Goal: Answer question/provide support

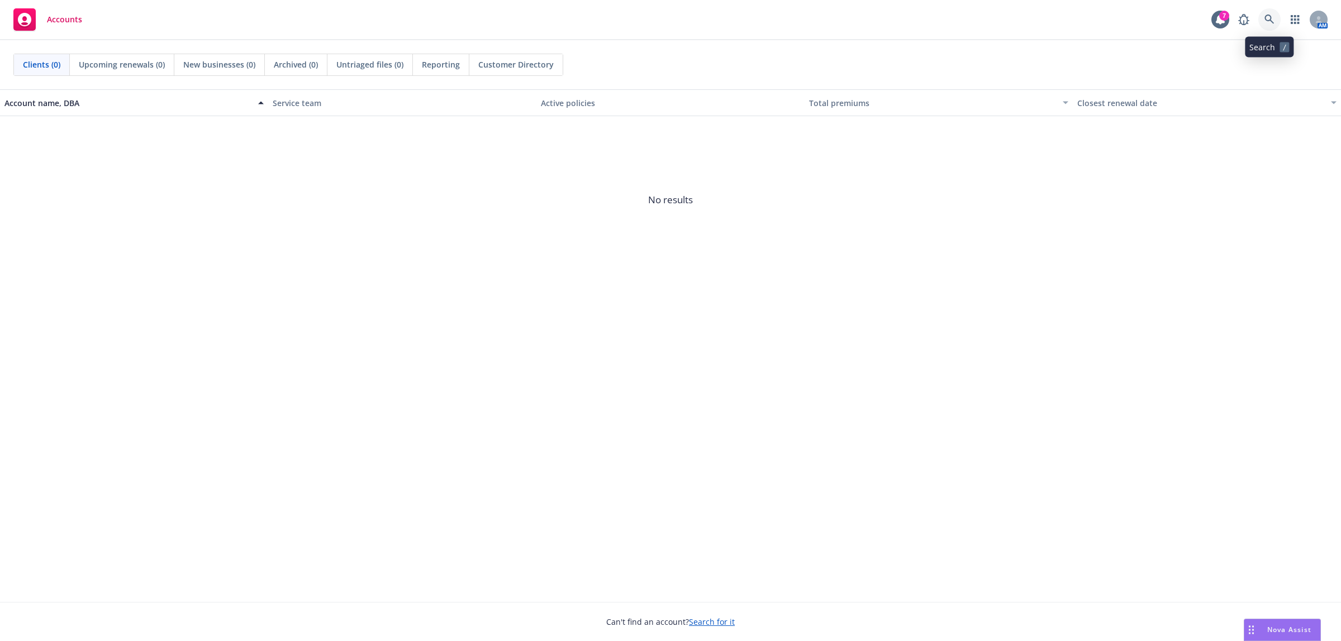
click at [1263, 22] on link at bounding box center [1269, 19] width 22 height 22
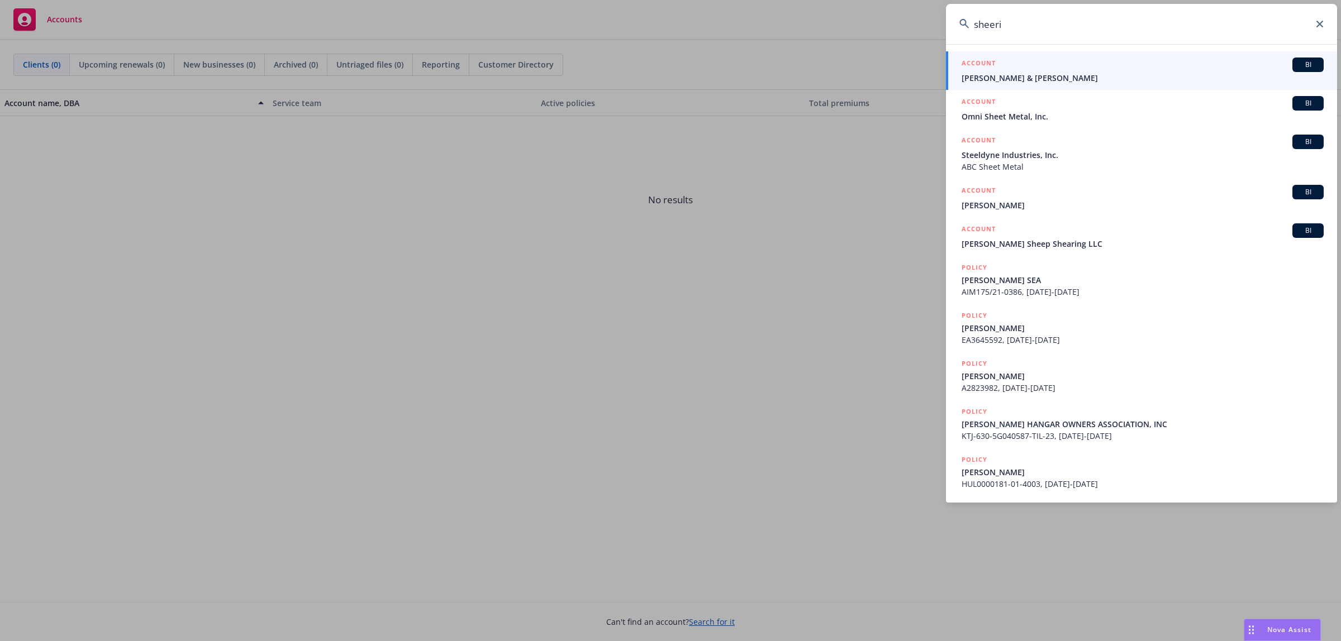
type input "sheerid"
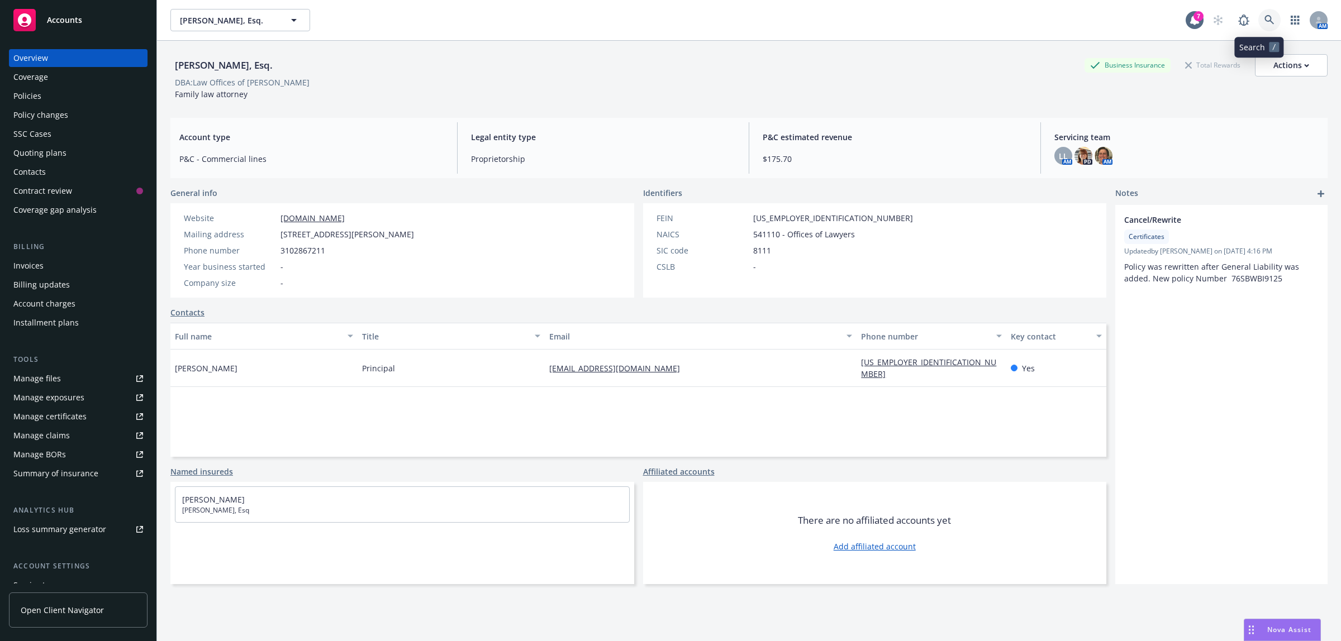
click at [1264, 17] on icon at bounding box center [1269, 20] width 10 height 10
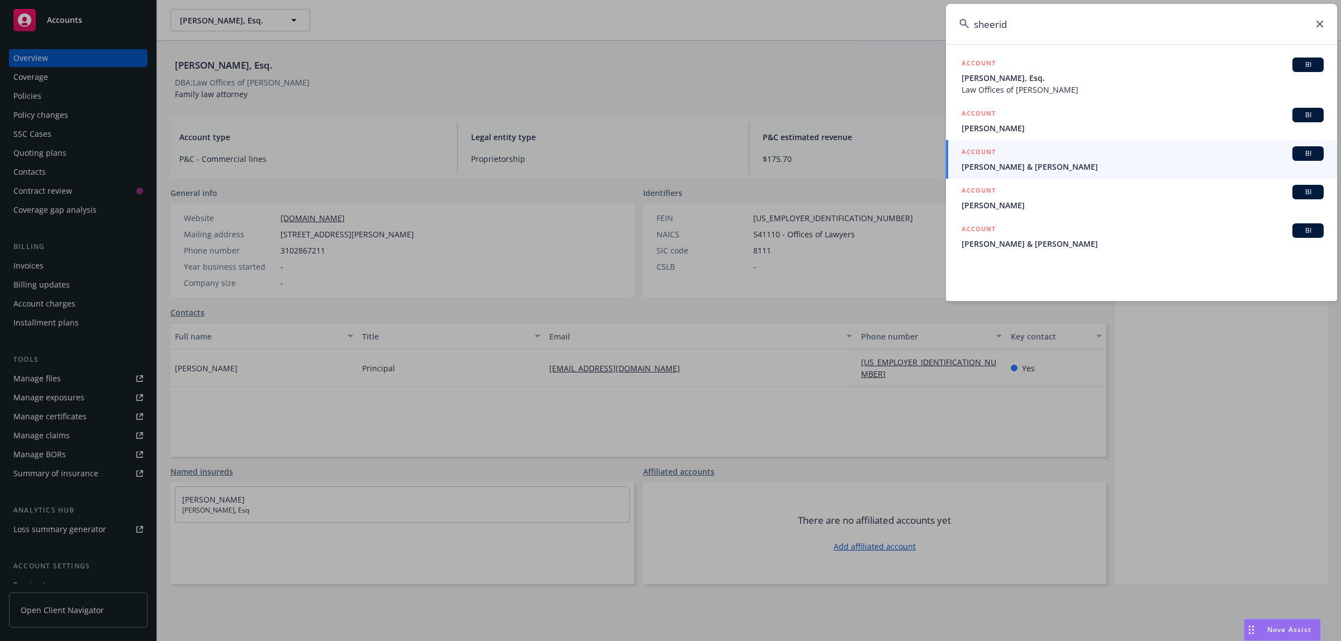
type input "sheerid"
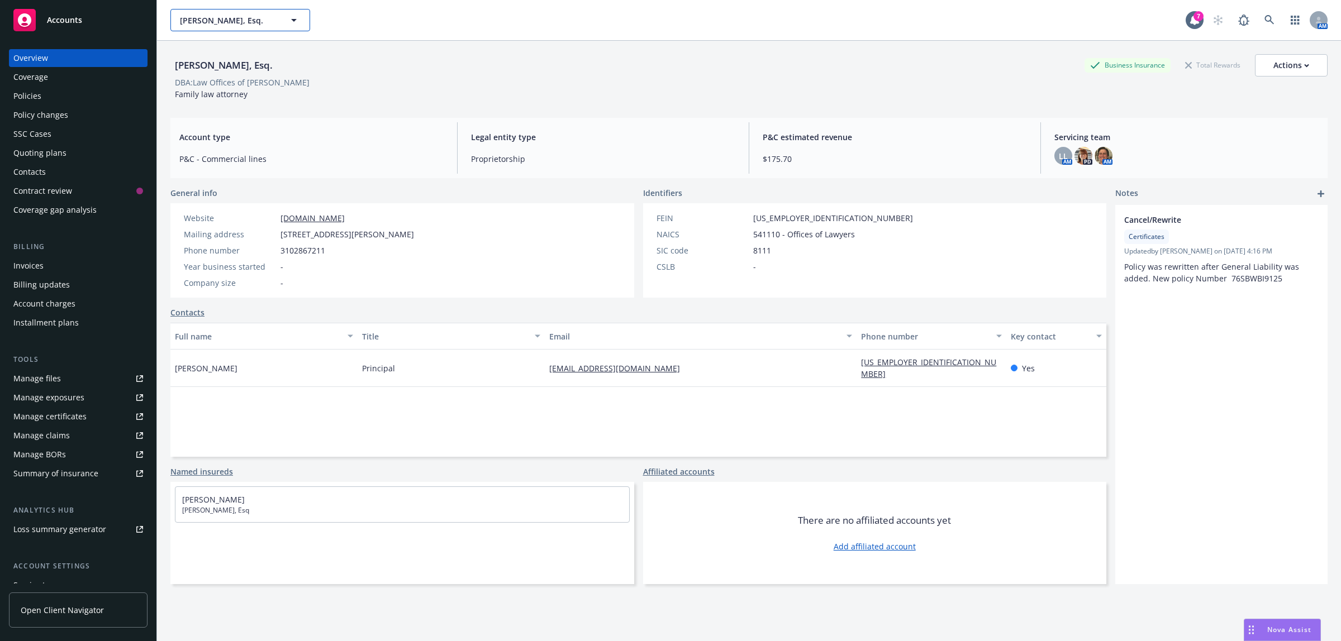
click at [227, 15] on span "[PERSON_NAME], Esq." at bounding box center [228, 21] width 97 height 12
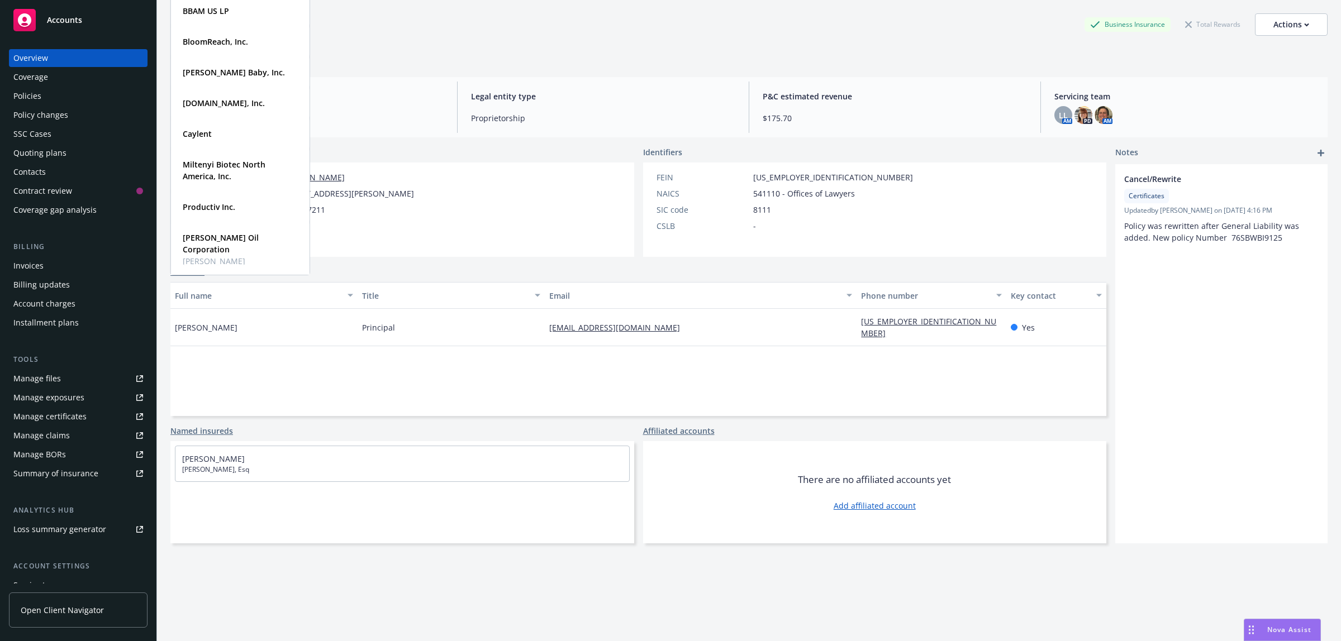
click at [67, 17] on span "Accounts" at bounding box center [64, 20] width 35 height 9
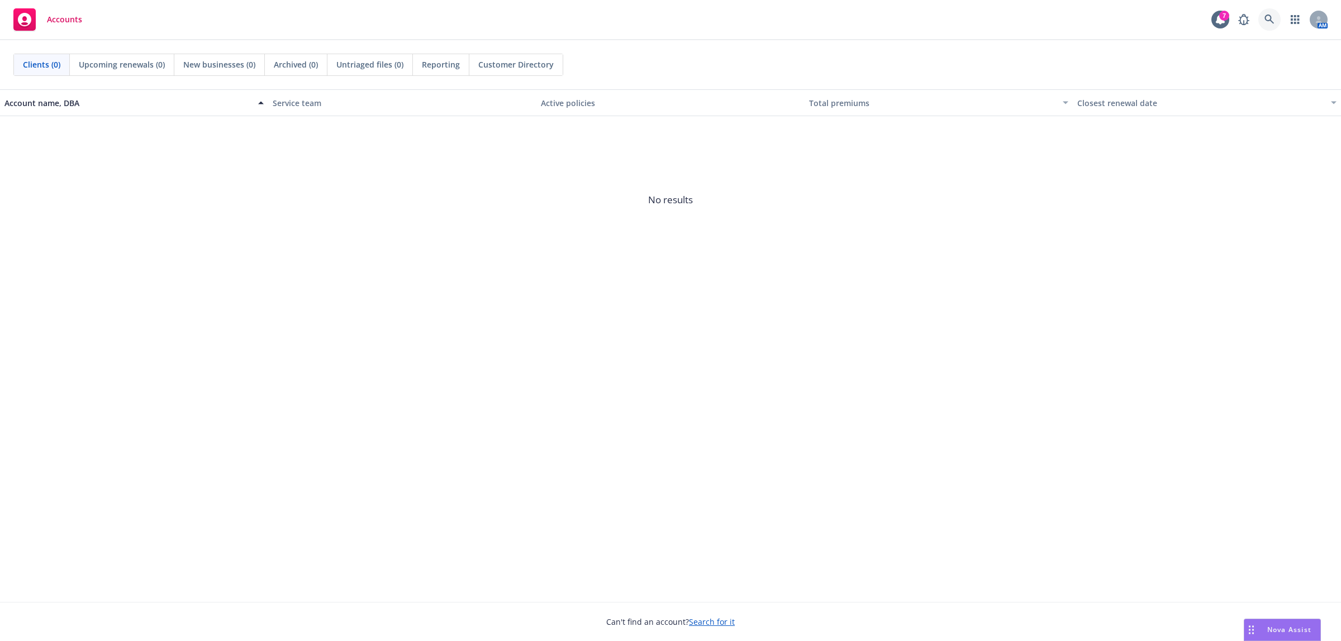
click at [1274, 14] on link at bounding box center [1269, 19] width 22 height 22
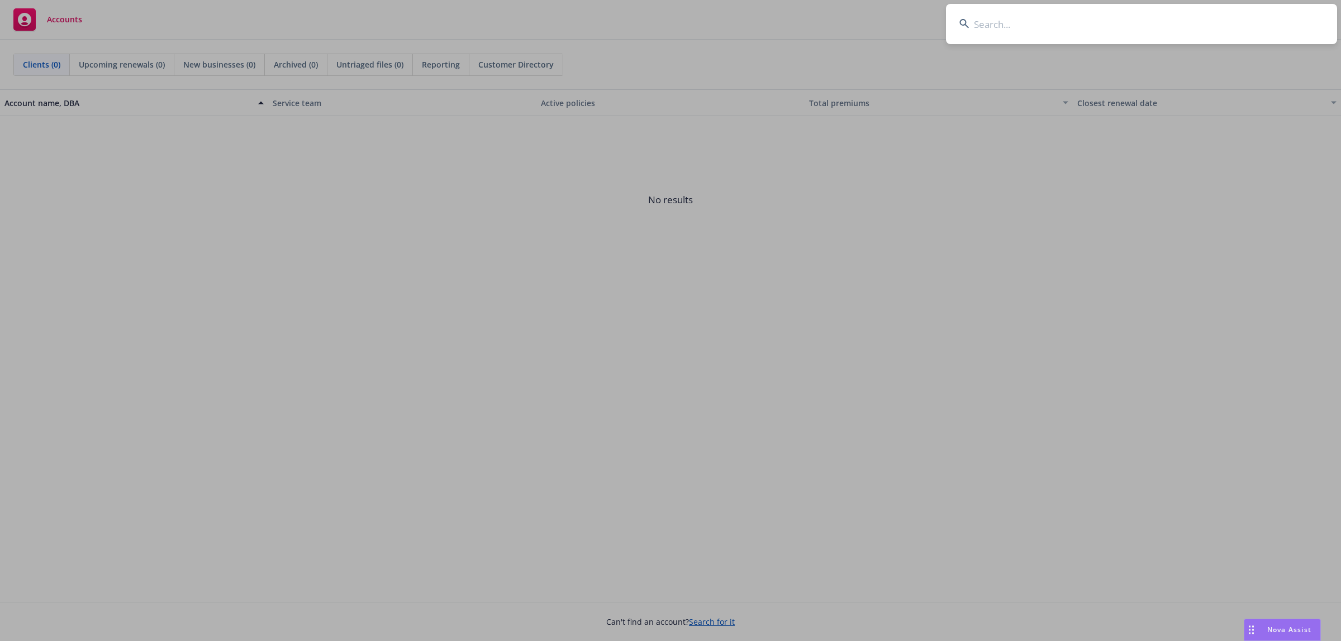
click at [1117, 34] on input at bounding box center [1141, 24] width 391 height 40
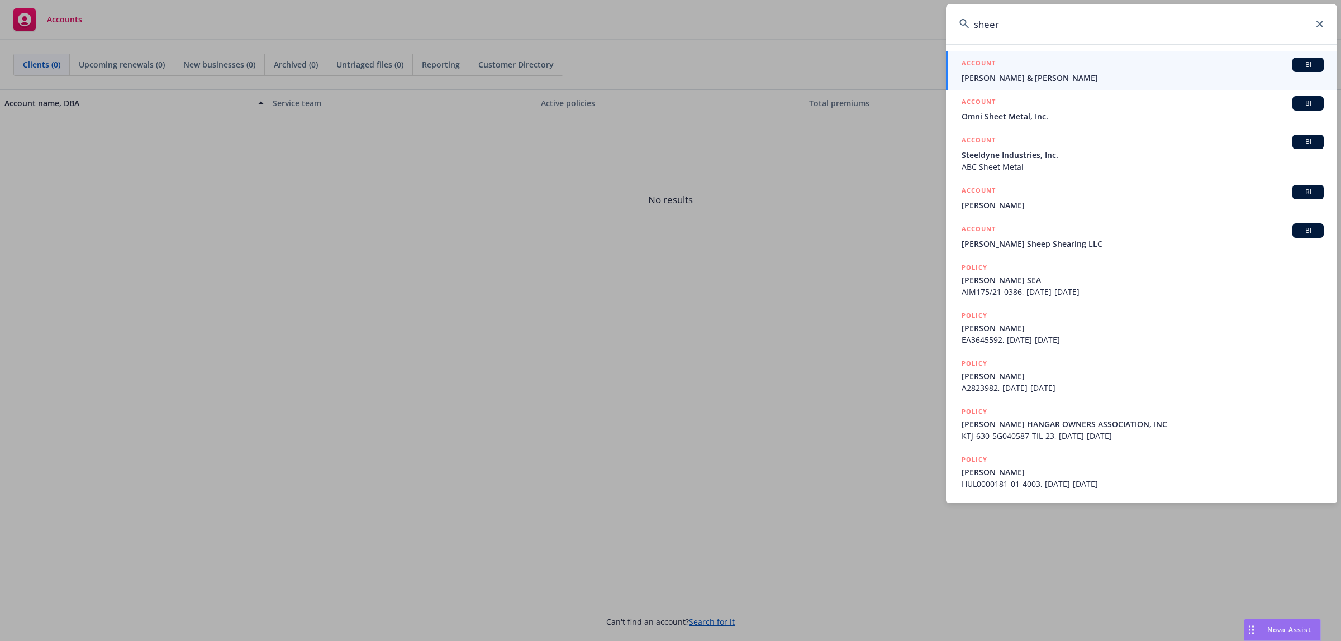
type input "sheer"
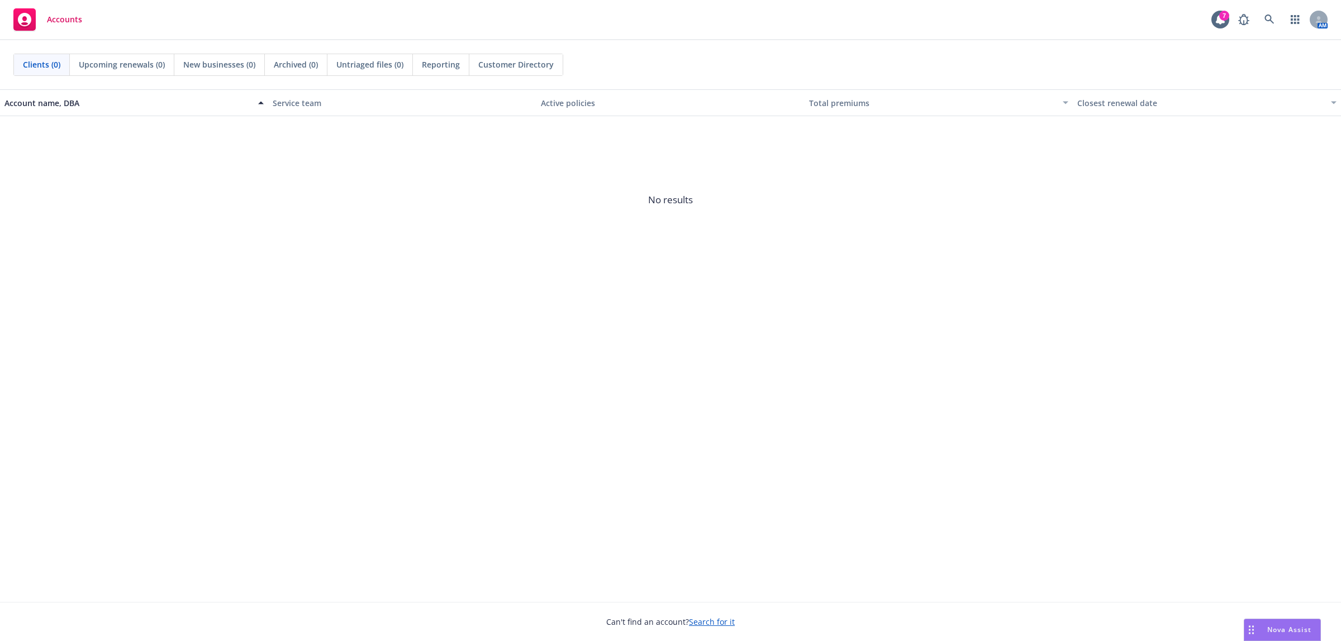
click at [1295, 634] on span "Nova Assist" at bounding box center [1289, 629] width 44 height 9
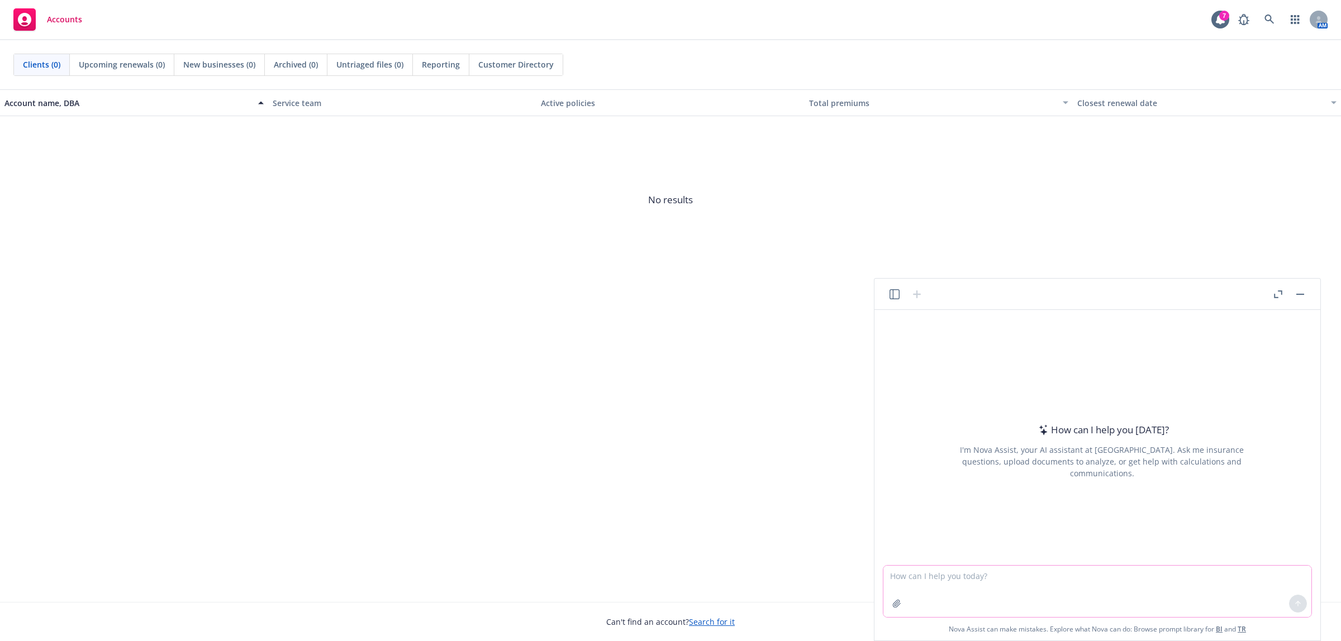
click at [937, 574] on textarea at bounding box center [1097, 591] width 428 height 51
paste textarea "Hi [PERSON_NAME], Thank you for providing us feedback on the Buy-up plan. Could…"
type textarea "Hi [PERSON_NAME], Thank you for providing us feedback on the Buy-up plan. Could…"
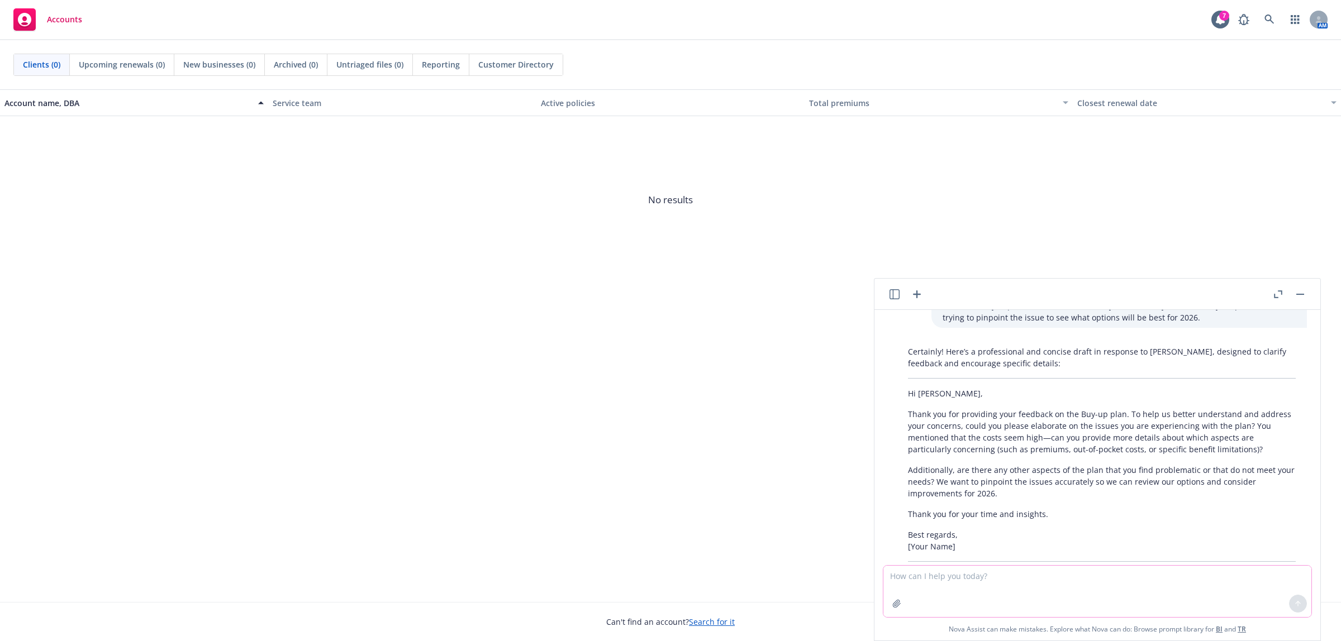
scroll to position [116, 0]
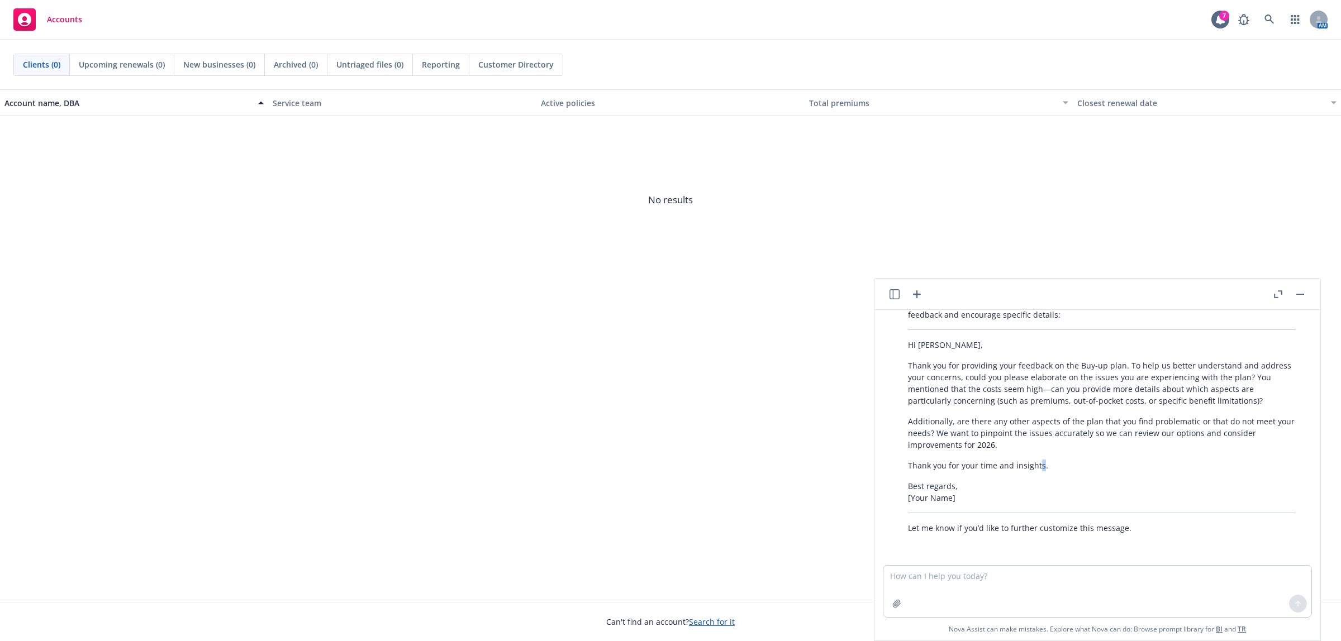
click at [1038, 464] on p "Thank you for your time and insights." at bounding box center [1102, 466] width 388 height 12
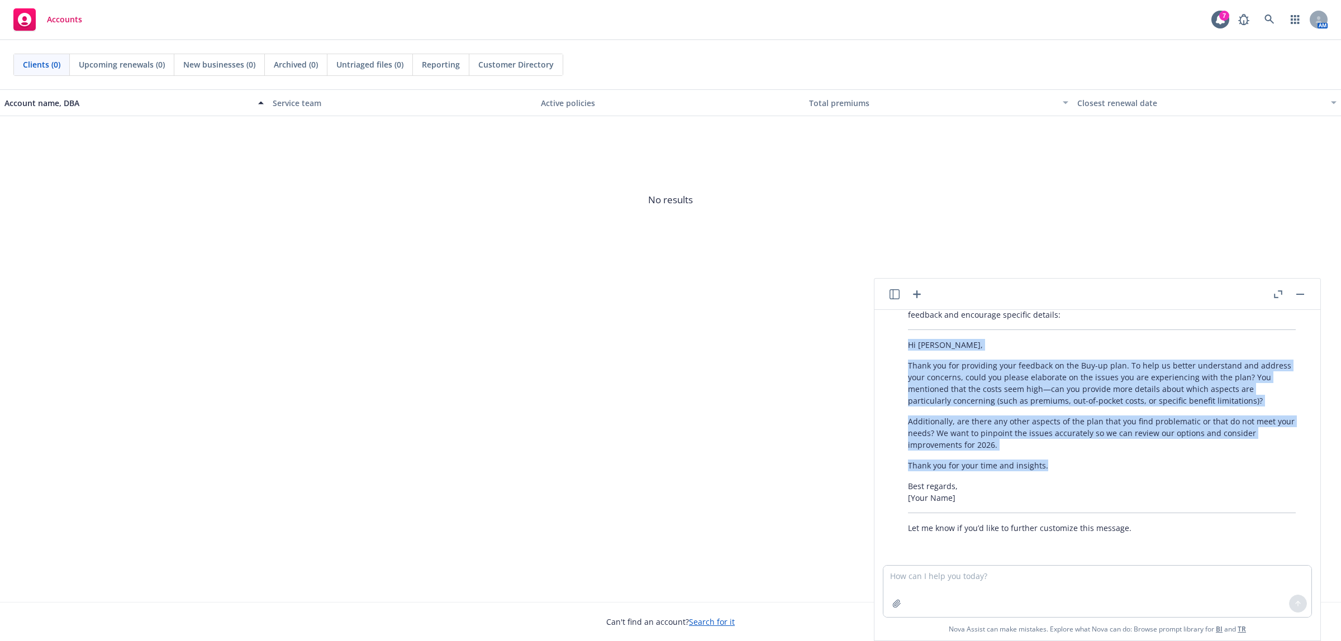
drag, startPoint x: 1046, startPoint y: 463, endPoint x: 878, endPoint y: 346, distance: 204.9
click at [878, 346] on div "Hi [PERSON_NAME], Thank you for providing us feedback on the Buy-up plan. Could…" at bounding box center [1097, 475] width 446 height 331
copy div "Hi [PERSON_NAME], Thank you for providing your feedback on the Buy-up plan. To …"
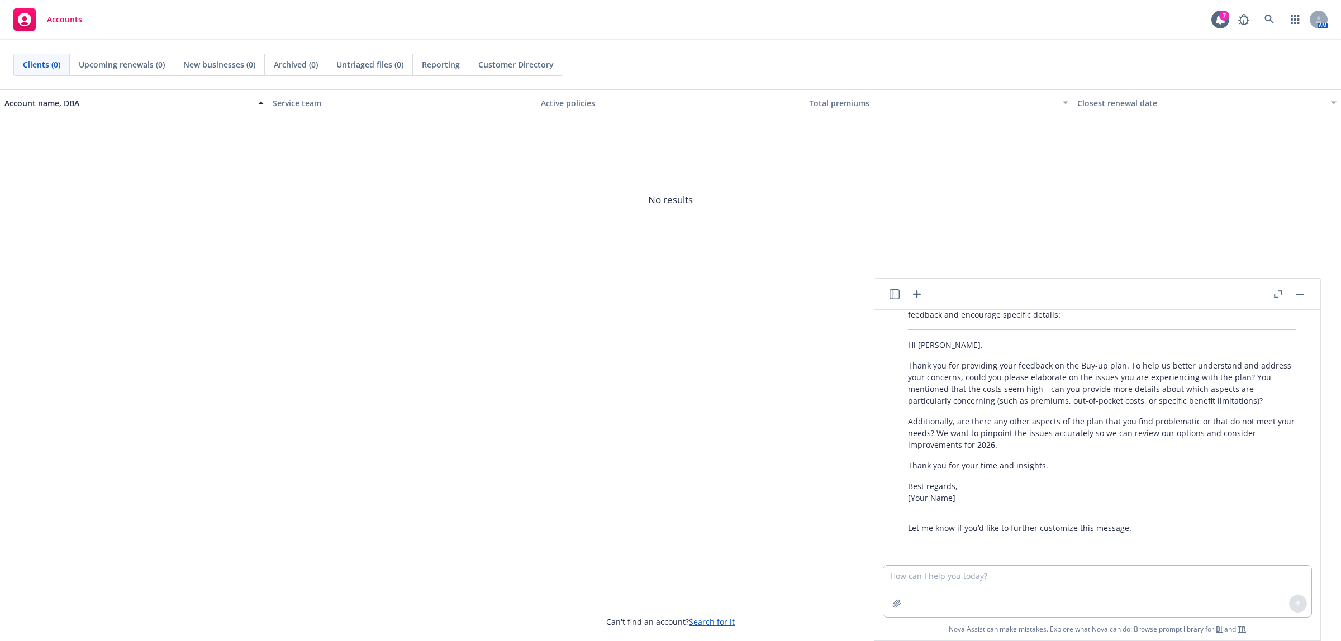
click at [1066, 574] on textarea at bounding box center [1097, 591] width 428 height 51
paste textarea "Hello [PERSON_NAME], Thank you for providing your feedback on the Buy-up plan […"
type textarea "Hello [PERSON_NAME], Thank you for providing your feedback on the Buy-up plan […"
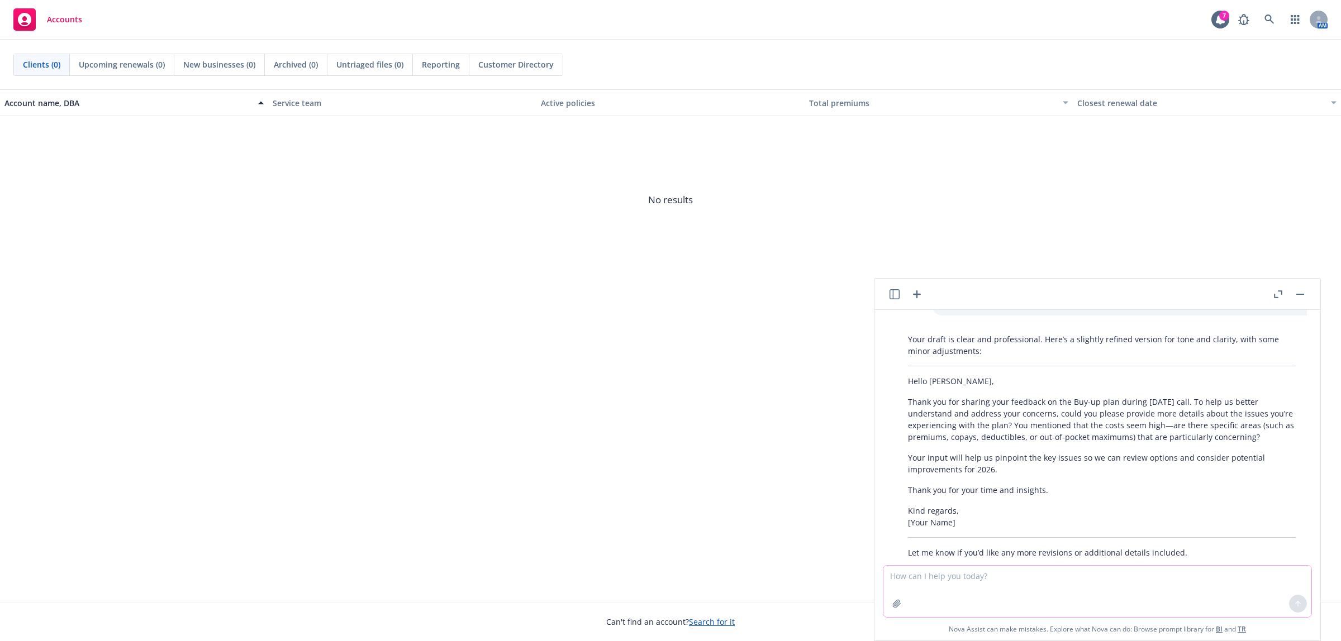
scroll to position [507, 0]
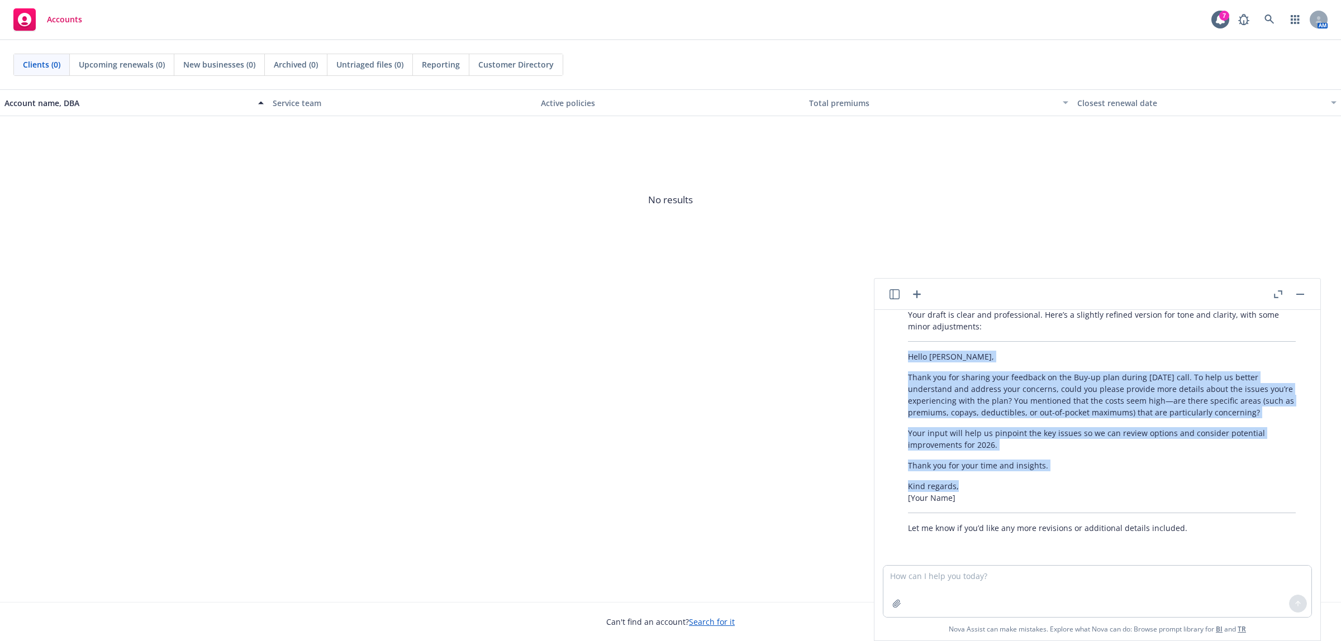
drag, startPoint x: 956, startPoint y: 486, endPoint x: 903, endPoint y: 356, distance: 140.6
click at [903, 356] on div "Your draft is clear and professional. Here’s a slightly refined version for ton…" at bounding box center [1102, 421] width 410 height 234
copy div "Hello [PERSON_NAME], Thank you for sharing your feedback on the Buy-up plan dur…"
